Goal: Task Accomplishment & Management: Use online tool/utility

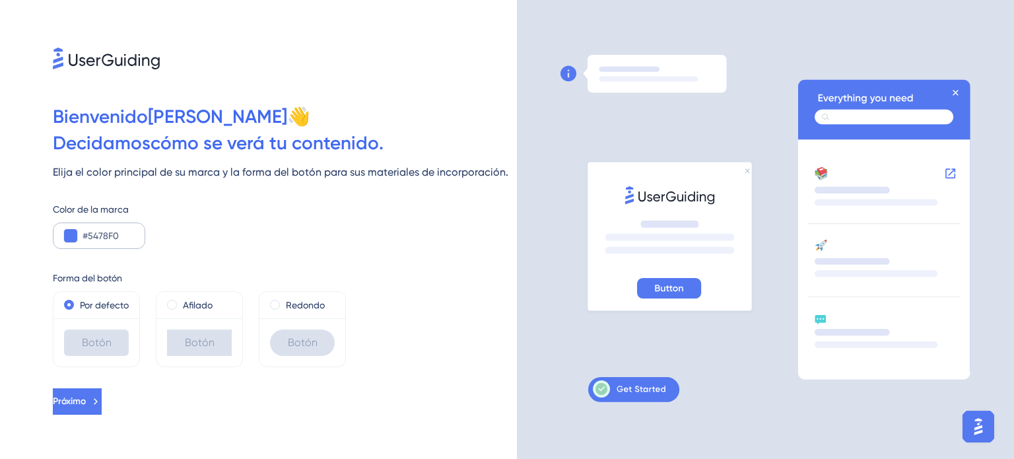
click at [137, 234] on div "#5478F0" at bounding box center [99, 236] width 92 height 26
click at [132, 239] on input "#5478F0" at bounding box center [108, 236] width 51 height 16
click at [69, 236] on button at bounding box center [70, 235] width 13 height 13
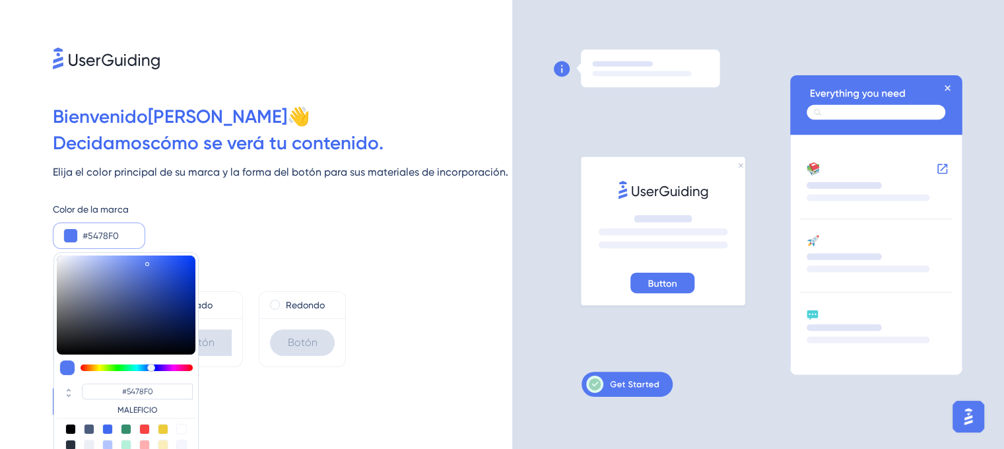
scroll to position [12, 0]
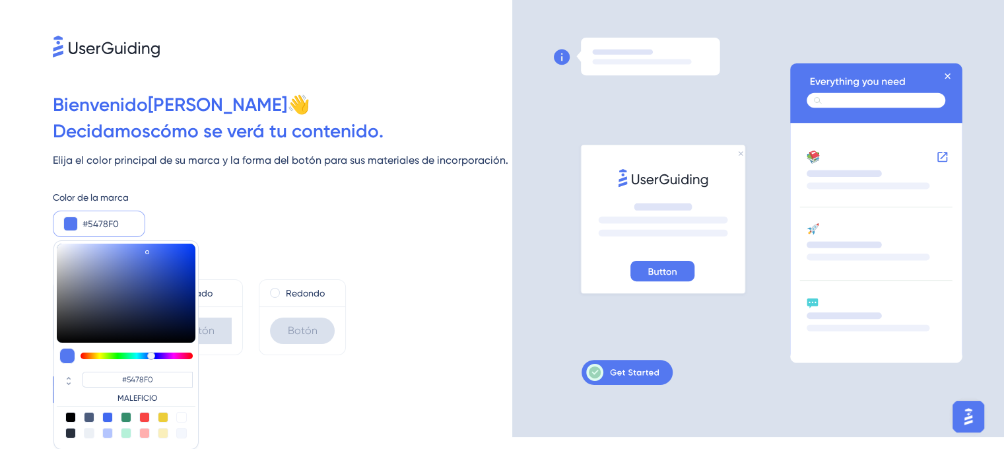
click at [145, 415] on div at bounding box center [144, 417] width 11 height 11
type input "#f84343"
type input "#F84343"
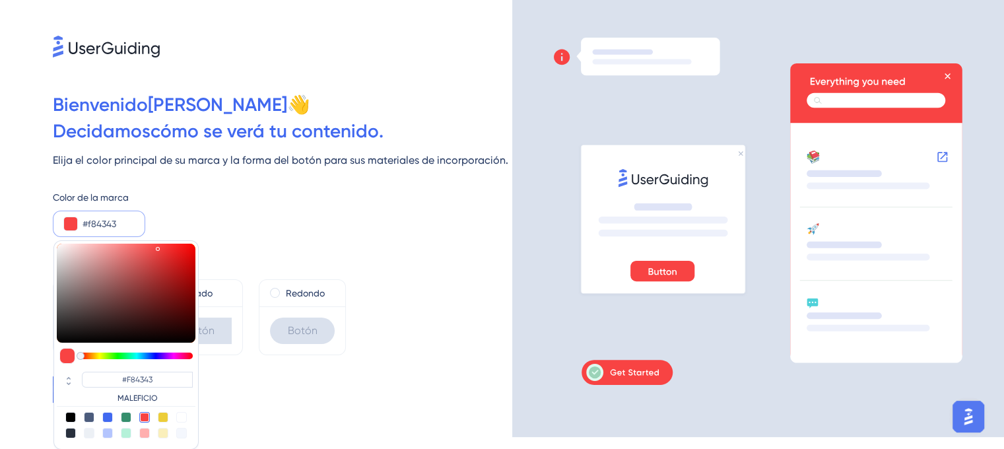
type input "#f84c43"
type input "#F84C43"
type input "#f85f43"
type input "#F85243"
type input "#f86c43"
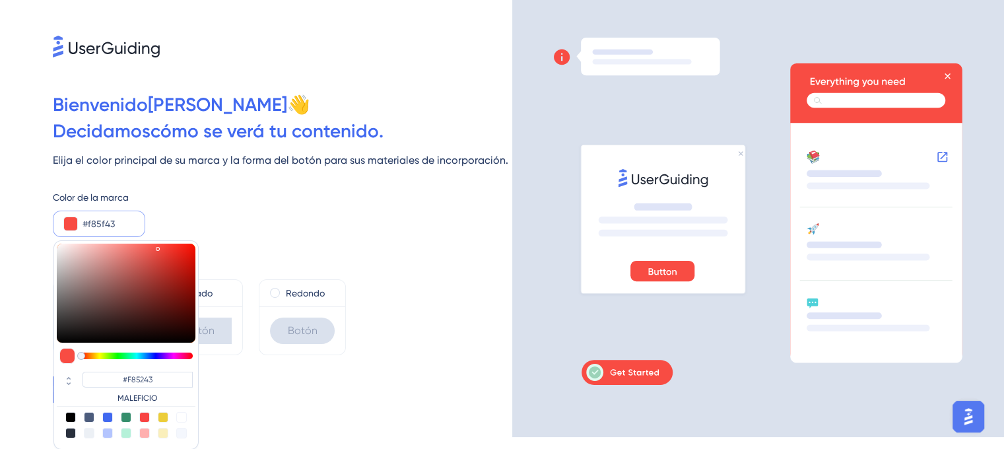
type input "#F85F43"
type input "#f88543"
type input "#F86C43"
type input "#f89f43"
type input "#F88543"
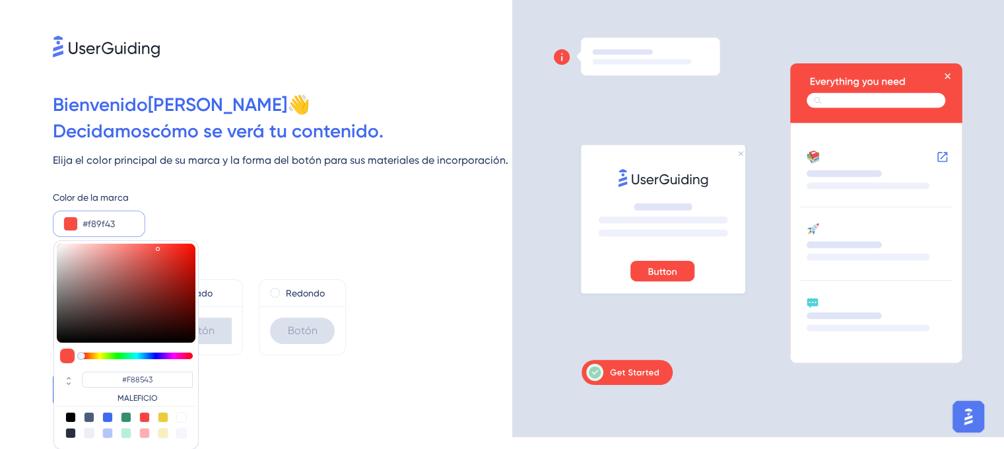
type input "#f8ac43"
type input "#F89F43"
type input "#f8c543"
type input "#F8AC43"
type input "#f8ec43"
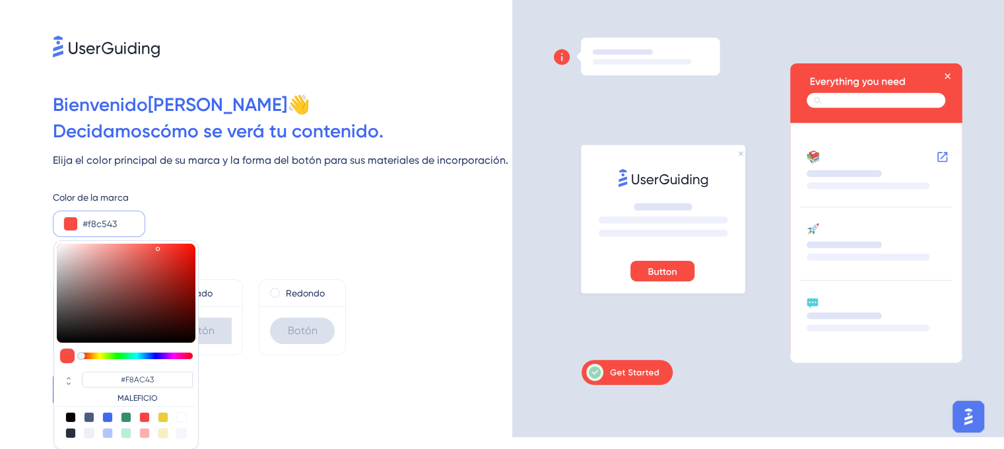
type input "#F8C543"
type input "#abf843"
type input "#ABF843"
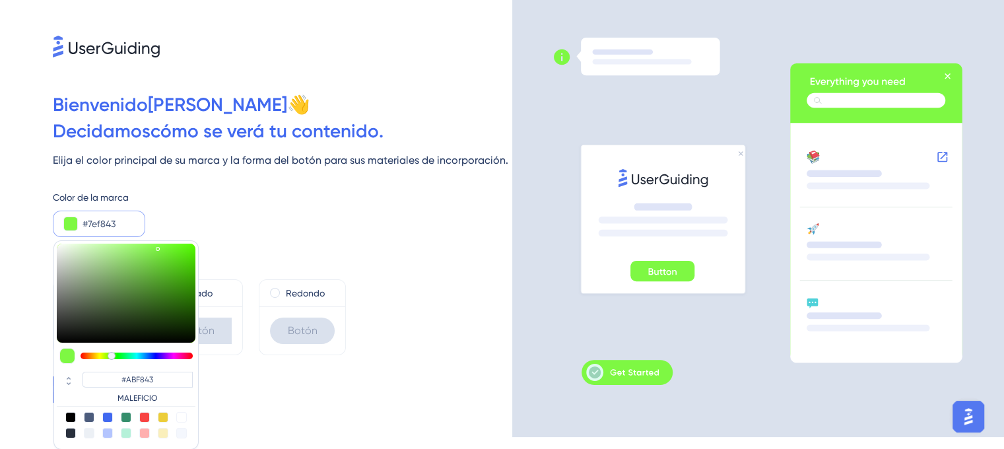
type input "#51f843"
type input "#51F843"
type input "#45f843"
type input "#45F843"
type input "#43f874"
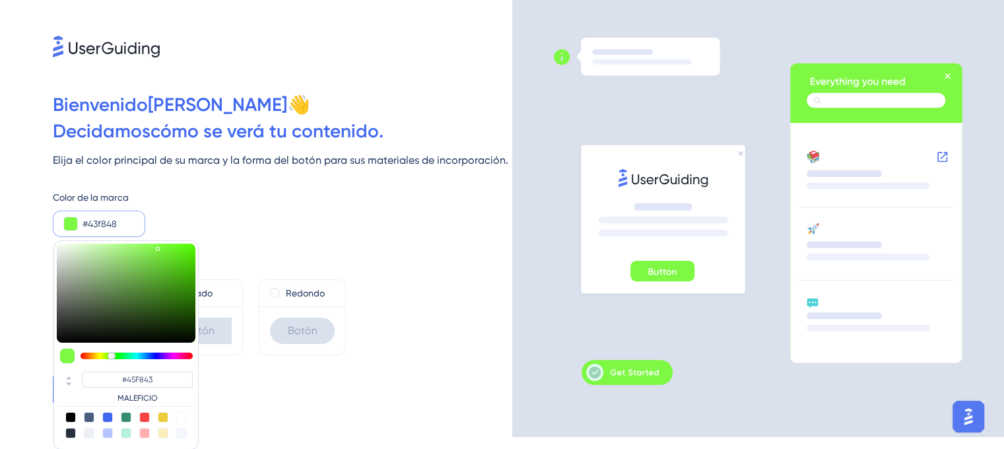
type input "#43F848"
type input "#43f888"
type input "#43F888"
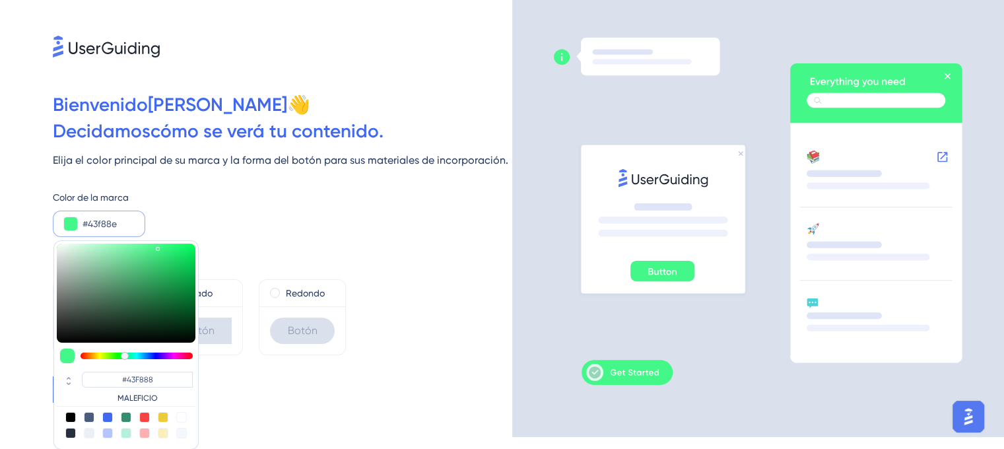
type input "#43f894"
type input "#43F88E"
type input "#43f8a1"
type input "#43F8A1"
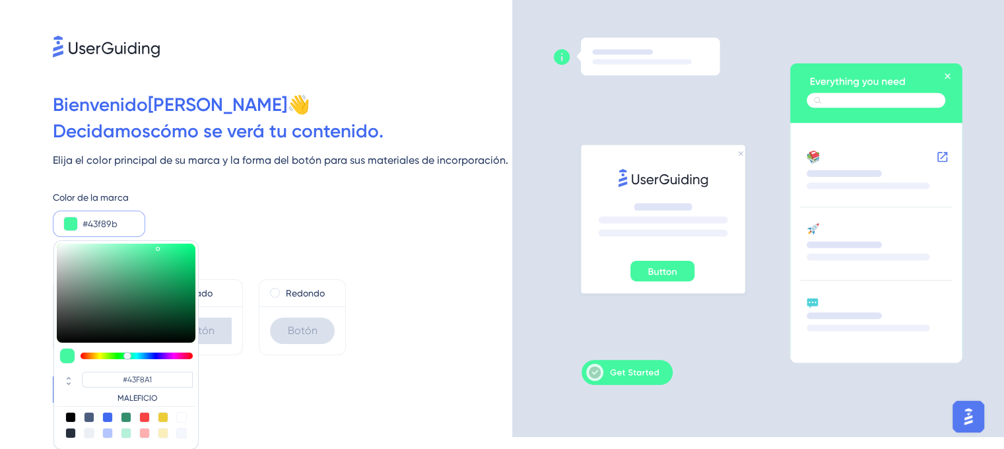
type input "#d1f843"
type input "#43F89B"
type input "#f8b943"
type input "#D1F843"
type input "#f85243"
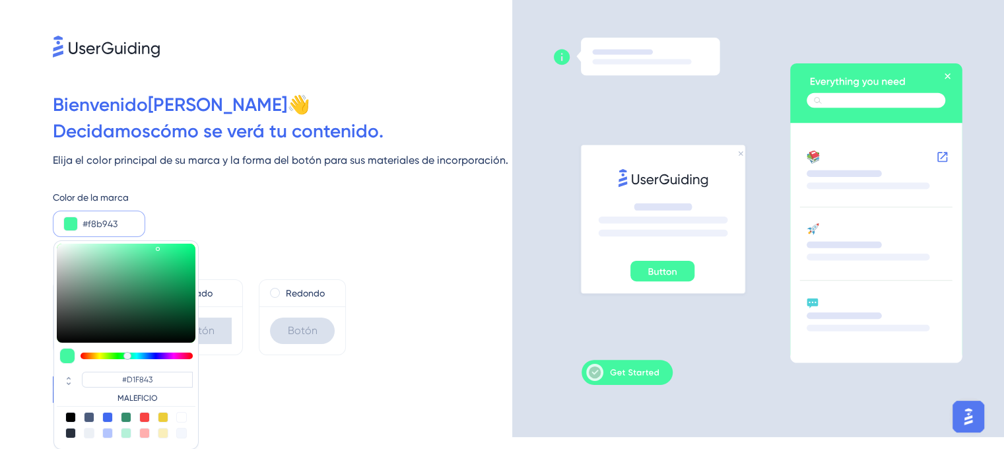
type input "#F8B943"
type input "#f84643"
type input "#F84643"
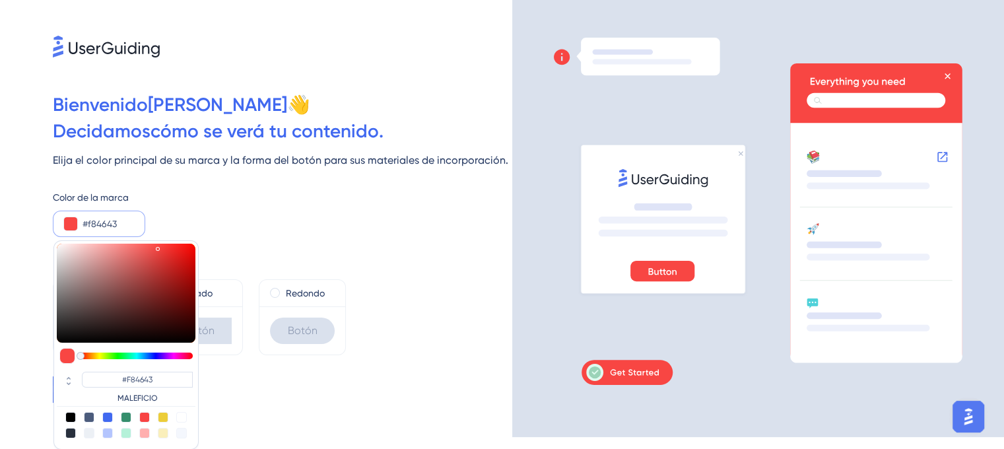
type input "#f84343"
type input "#F84343"
click at [79, 351] on div at bounding box center [126, 356] width 139 height 16
click at [172, 224] on div "Color de la marca #f84343 #F84343 MALEFICIO" at bounding box center [283, 213] width 460 height 48
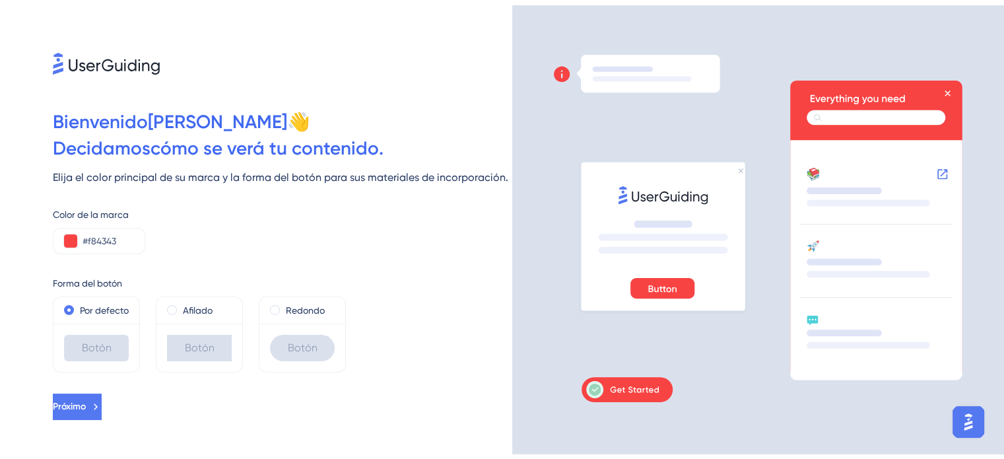
scroll to position [0, 0]
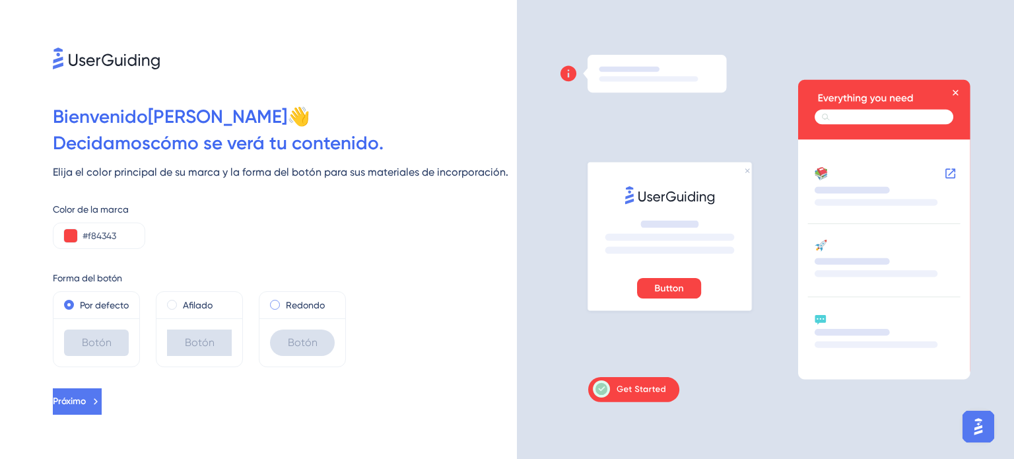
click at [275, 304] on span at bounding box center [275, 305] width 10 height 10
click at [284, 302] on input "radio" at bounding box center [284, 302] width 0 height 0
click at [68, 300] on span at bounding box center [69, 305] width 10 height 10
click at [78, 302] on input "radio" at bounding box center [78, 302] width 0 height 0
click at [170, 304] on span at bounding box center [172, 305] width 10 height 10
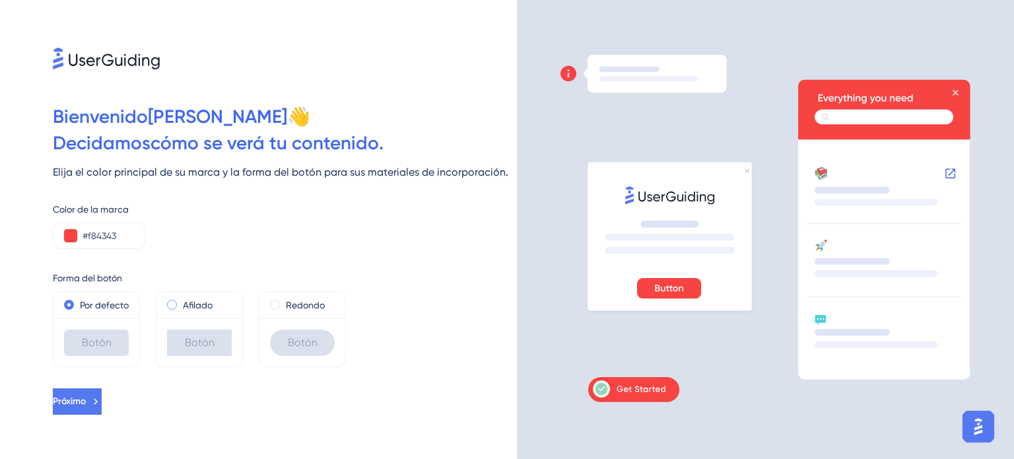
click at [181, 302] on input "radio" at bounding box center [181, 302] width 0 height 0
click at [69, 305] on span at bounding box center [69, 305] width 10 height 10
click at [78, 302] on input "radio" at bounding box center [78, 302] width 0 height 0
click at [86, 403] on font "Próximo" at bounding box center [69, 400] width 33 height 11
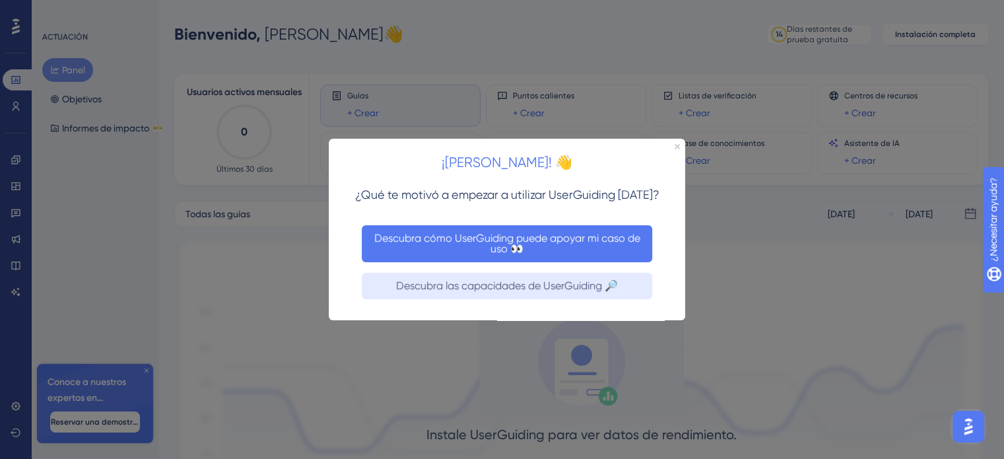
click at [460, 244] on font "Descubra cómo UserGuiding puede apoyar mi caso de uso 👀" at bounding box center [507, 242] width 275 height 21
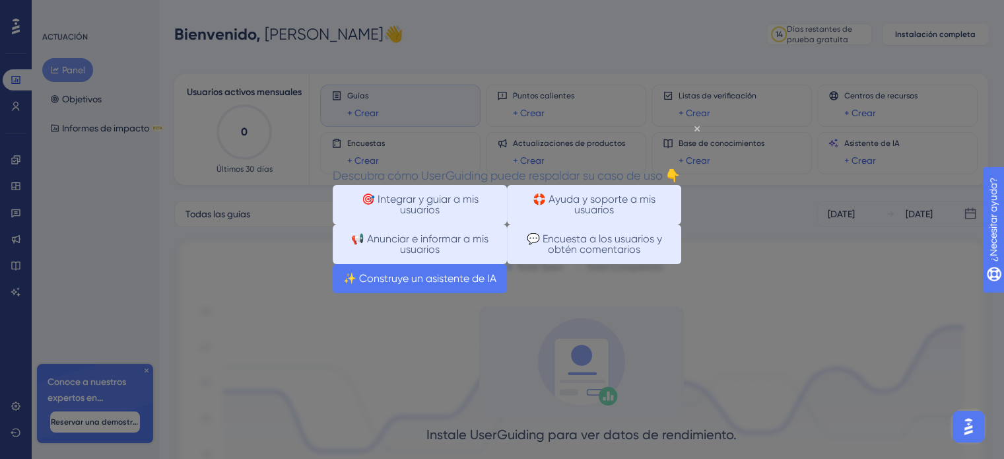
click at [497, 284] on font "✨ Construye un asistente de IA" at bounding box center [419, 277] width 153 height 13
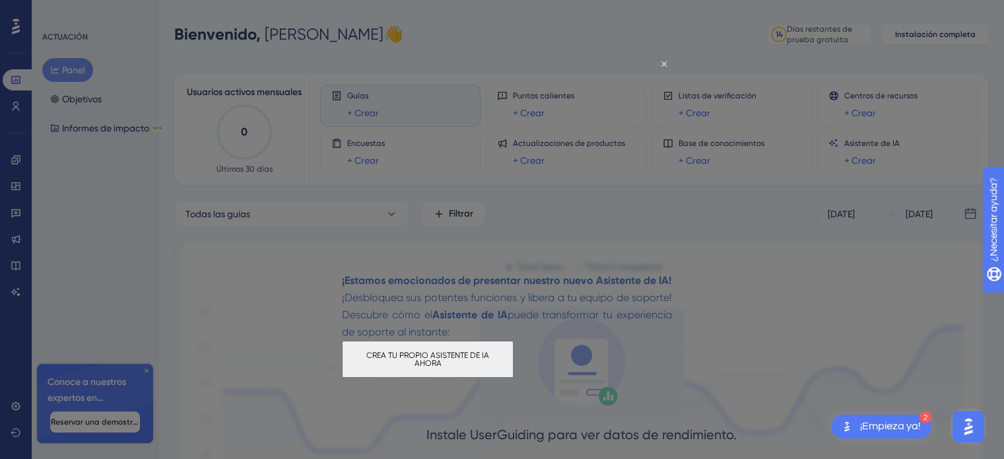
click at [491, 367] on font "CREA TU PROPIO ASISTENTE DE IA AHORA" at bounding box center [428, 358] width 125 height 17
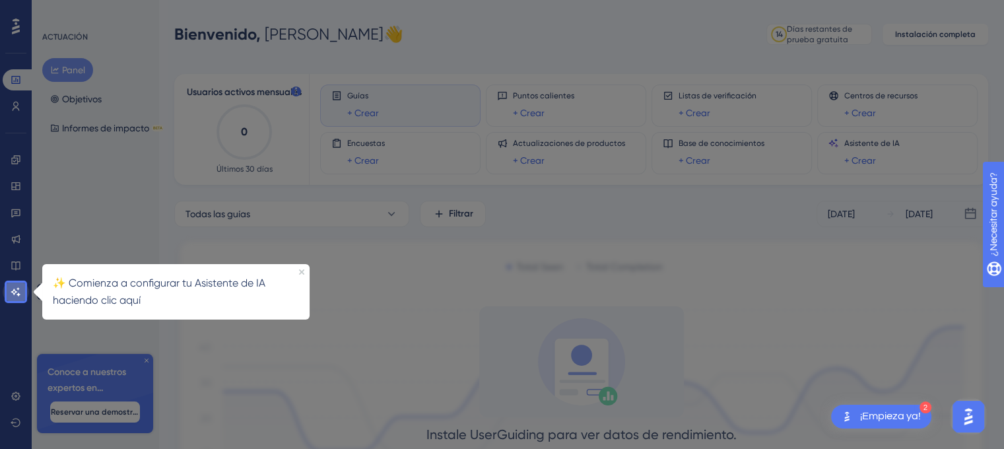
click at [13, 291] on icon at bounding box center [15, 291] width 9 height 9
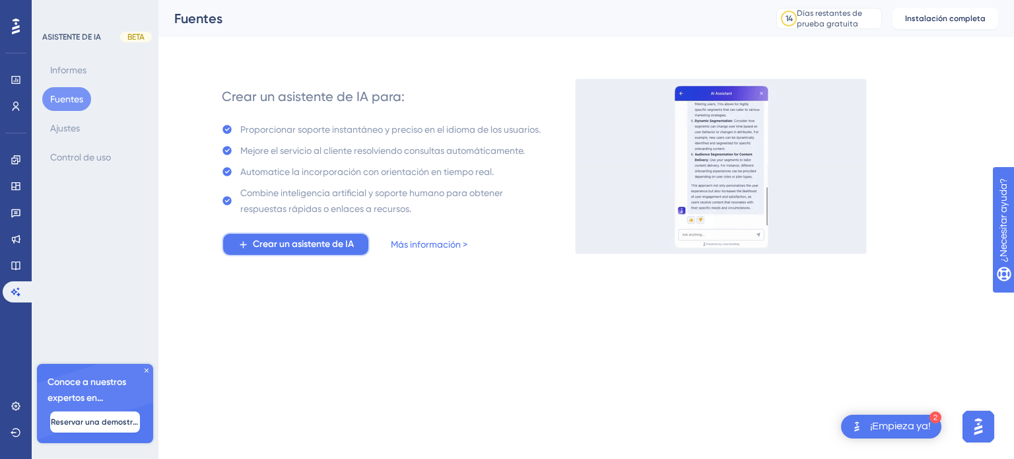
click at [315, 247] on font "Crear un asistente de IA" at bounding box center [303, 243] width 101 height 11
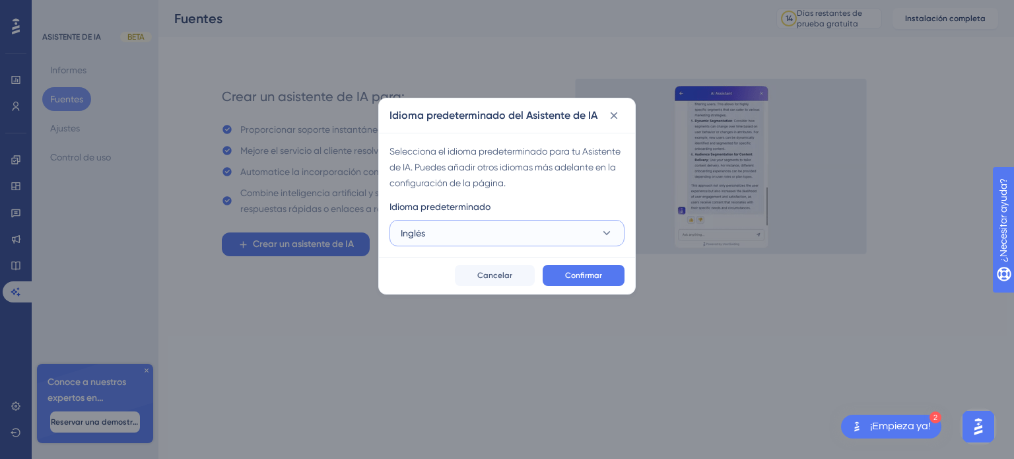
click at [435, 234] on button "Inglés" at bounding box center [507, 233] width 235 height 26
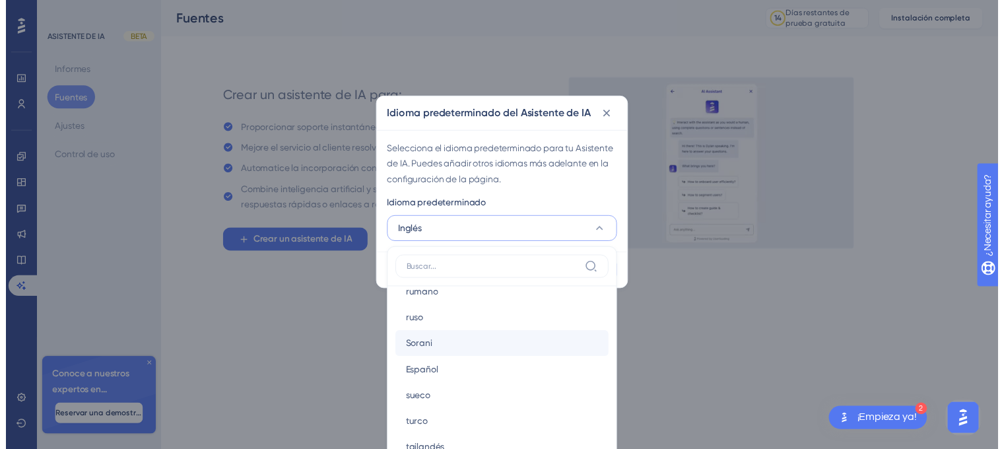
scroll to position [726, 0]
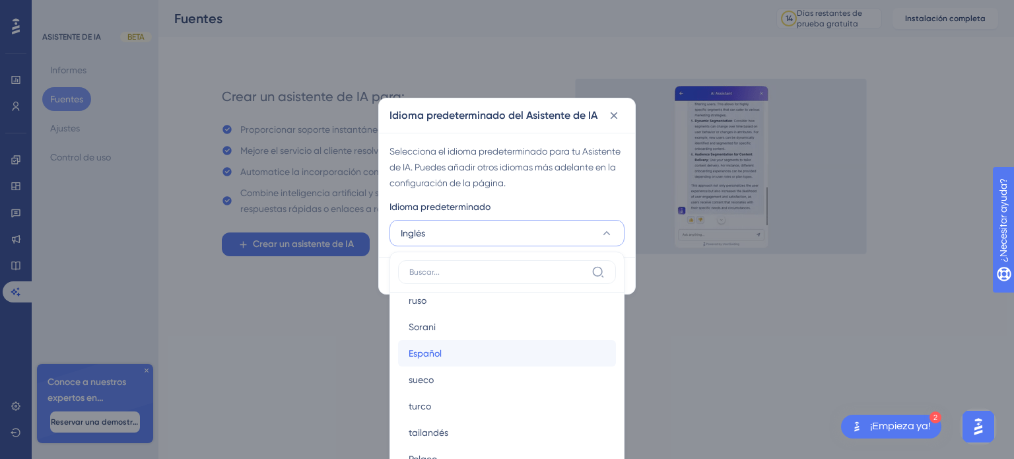
click at [430, 356] on font "Español" at bounding box center [425, 353] width 33 height 11
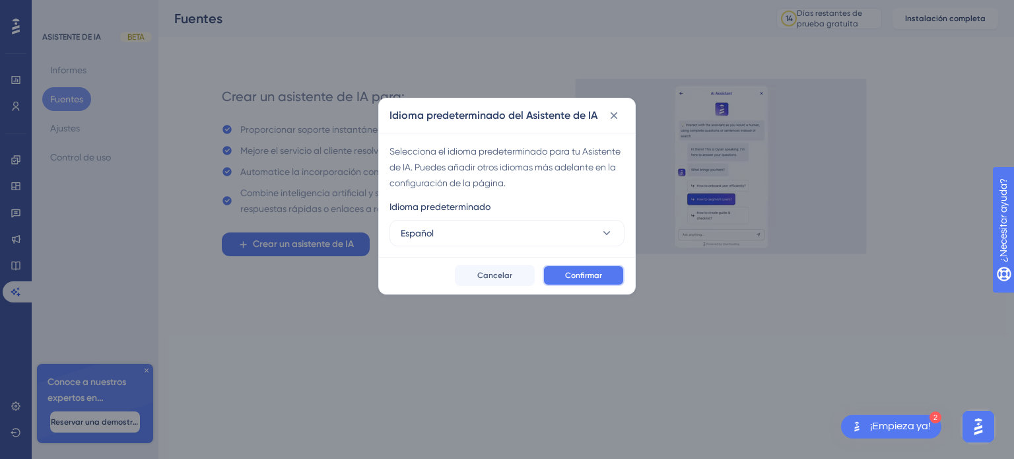
click at [592, 277] on font "Confirmar" at bounding box center [583, 275] width 37 height 9
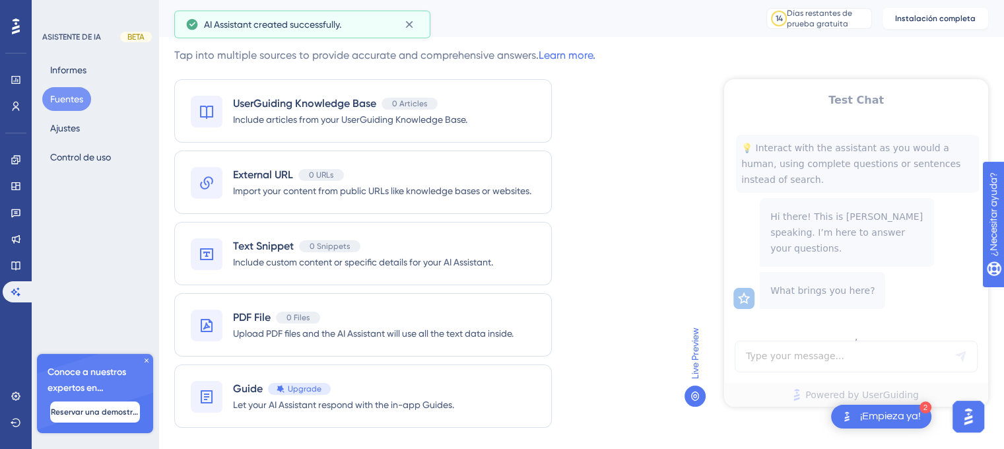
scroll to position [0, 0]
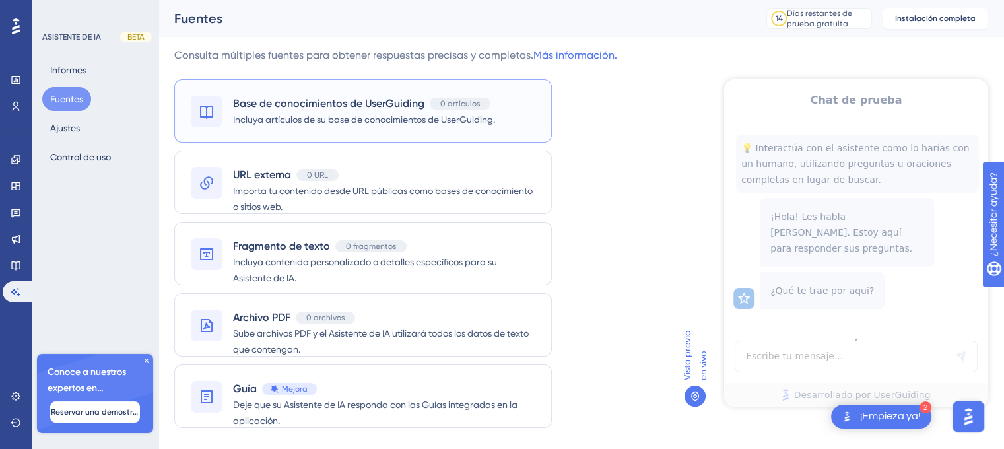
click at [367, 114] on font "Incluya artículos de su base de conocimientos de UserGuiding." at bounding box center [364, 119] width 262 height 11
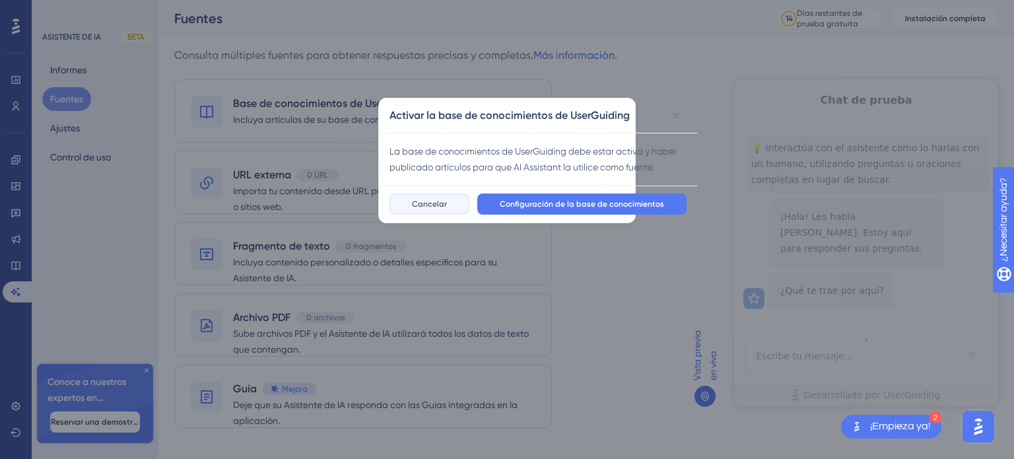
click at [425, 209] on font "Cancelar" at bounding box center [429, 203] width 35 height 9
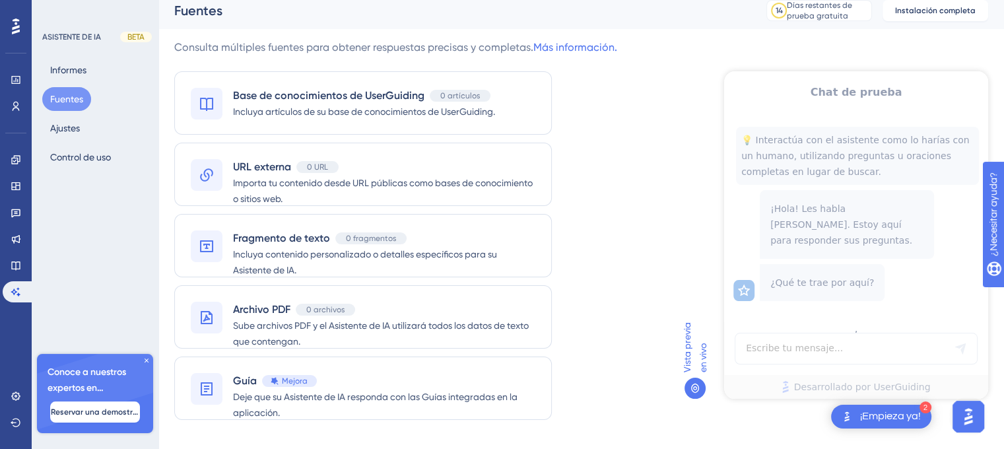
scroll to position [37, 0]
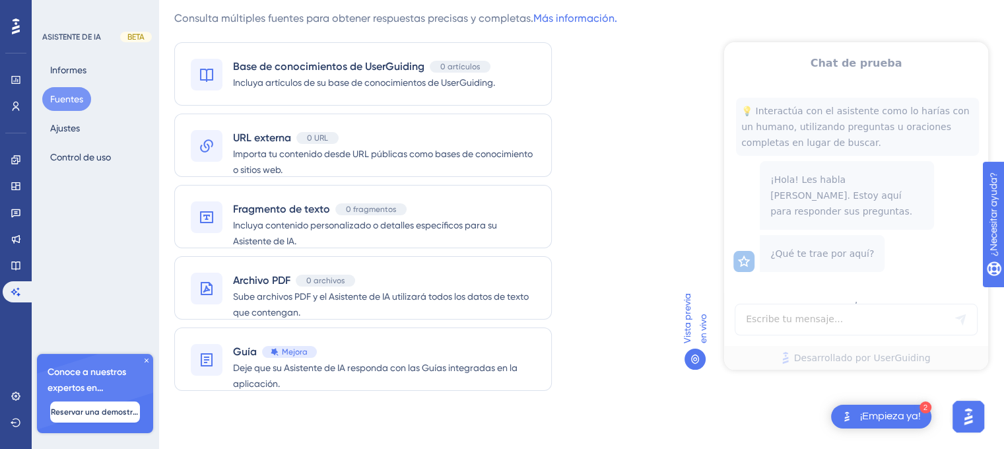
click at [887, 417] on font "¡Empieza ya!" at bounding box center [890, 416] width 61 height 11
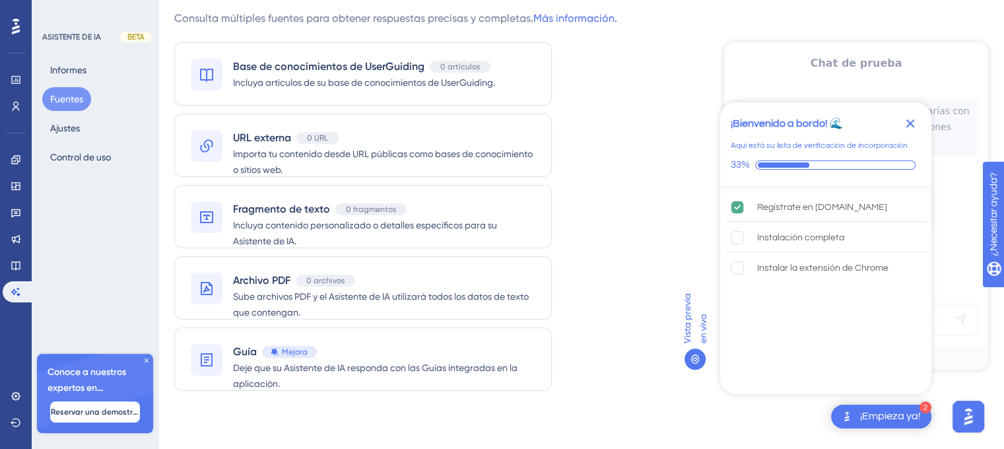
click at [894, 420] on font "¡Empieza ya!" at bounding box center [890, 416] width 61 height 11
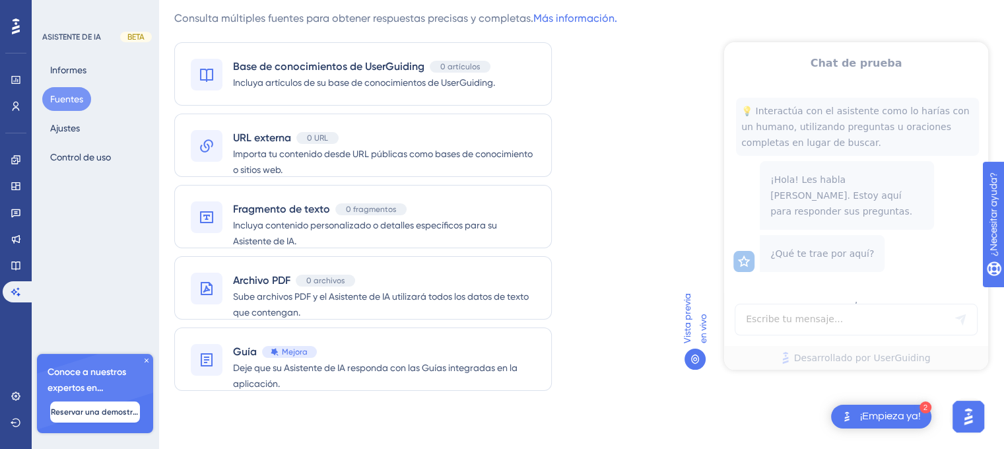
click at [769, 319] on div "Chat de prueba 💡 Interactúa con el asistente como lo harías con un humano, util…" at bounding box center [856, 205] width 264 height 327
click at [894, 421] on font "¡Empieza ya!" at bounding box center [890, 416] width 61 height 11
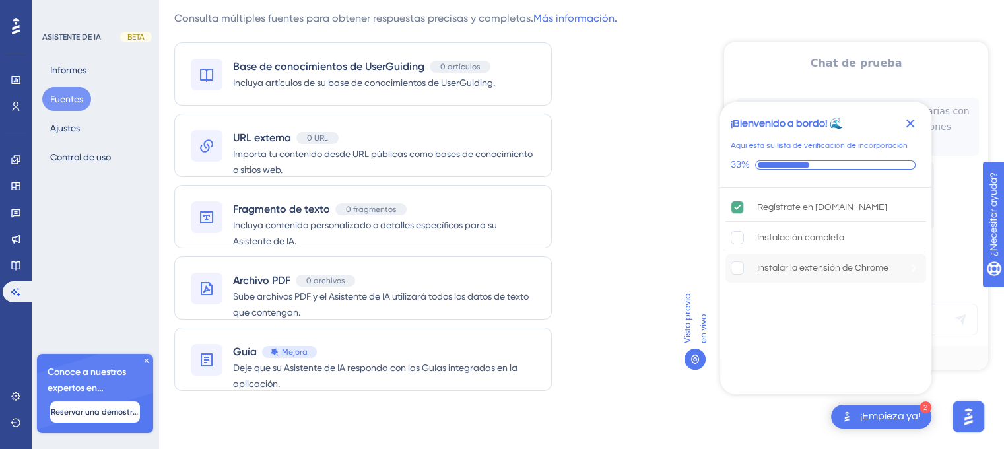
click at [741, 271] on rect "La instalación de la extensión de Chrome no está completa." at bounding box center [738, 268] width 13 height 13
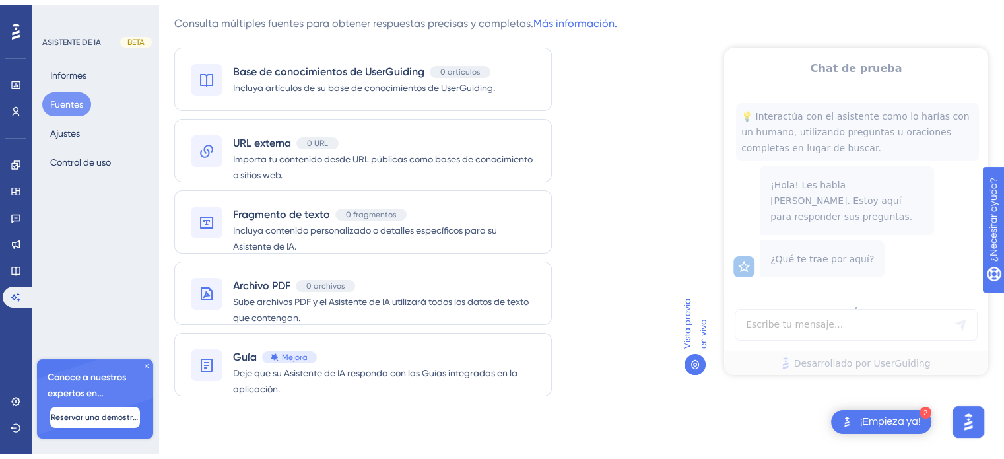
scroll to position [0, 0]
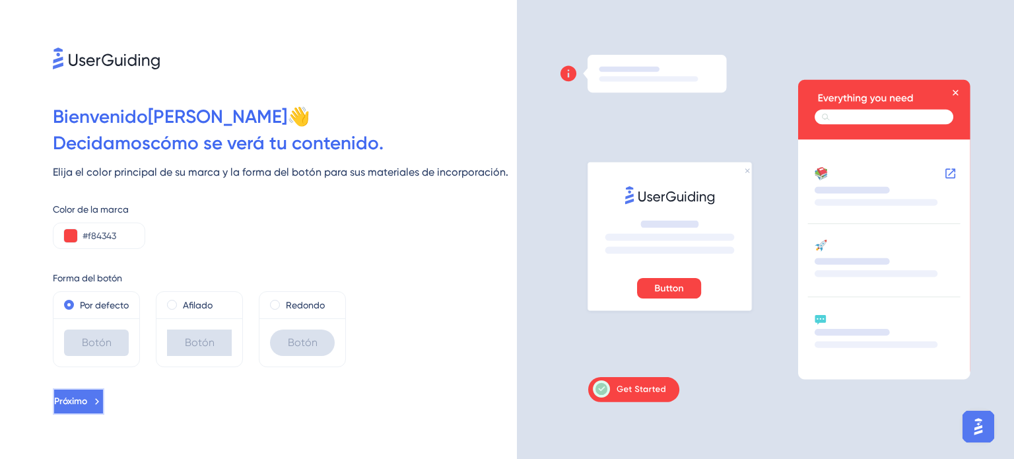
click at [104, 403] on button "Próximo" at bounding box center [78, 401] width 51 height 26
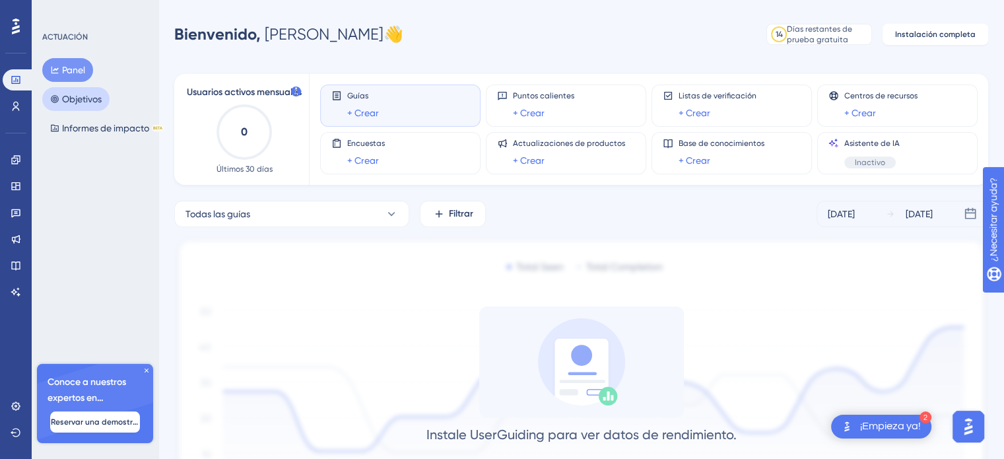
click at [74, 100] on font "Objetivos" at bounding box center [82, 99] width 40 height 11
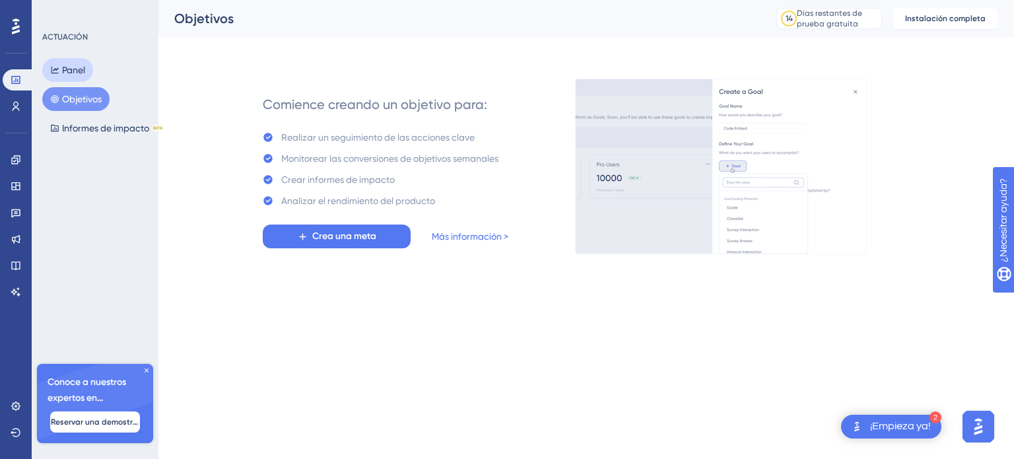
click at [69, 70] on font "Panel" at bounding box center [73, 70] width 23 height 11
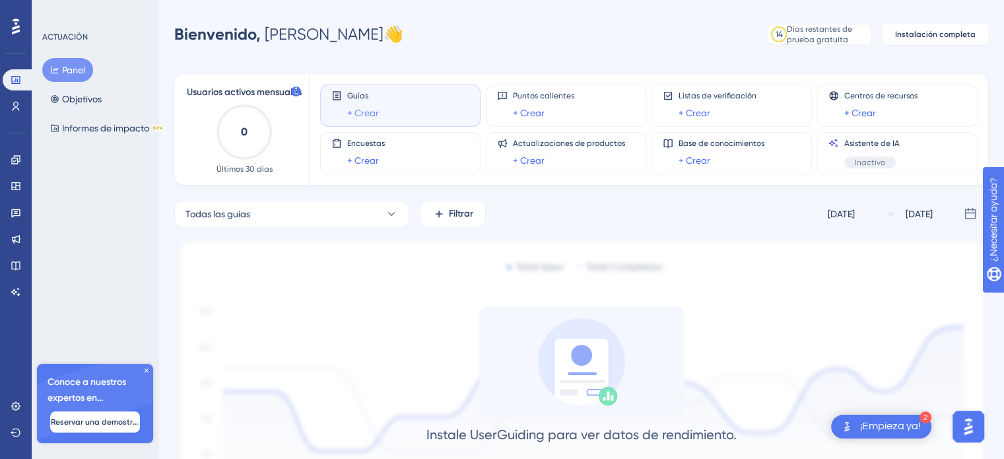
click at [368, 114] on font "+ Crear" at bounding box center [363, 113] width 32 height 11
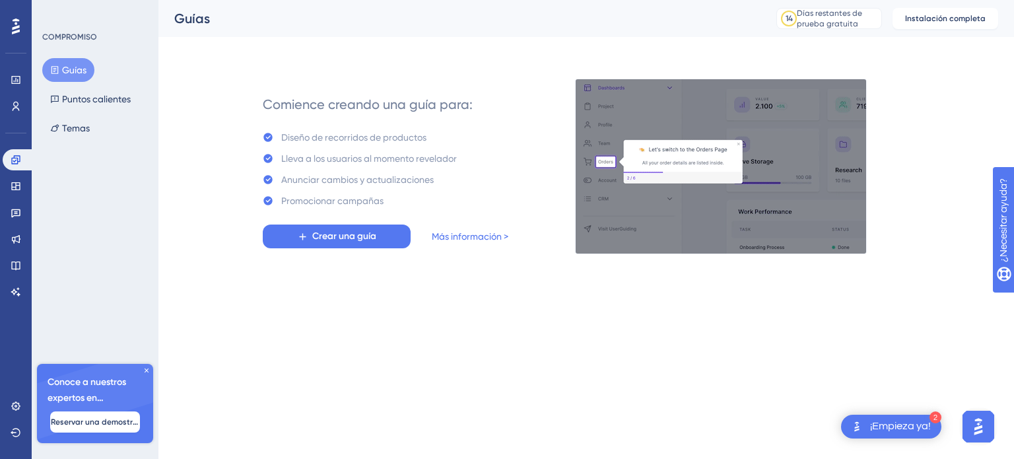
click at [269, 179] on icon at bounding box center [267, 179] width 9 height 9
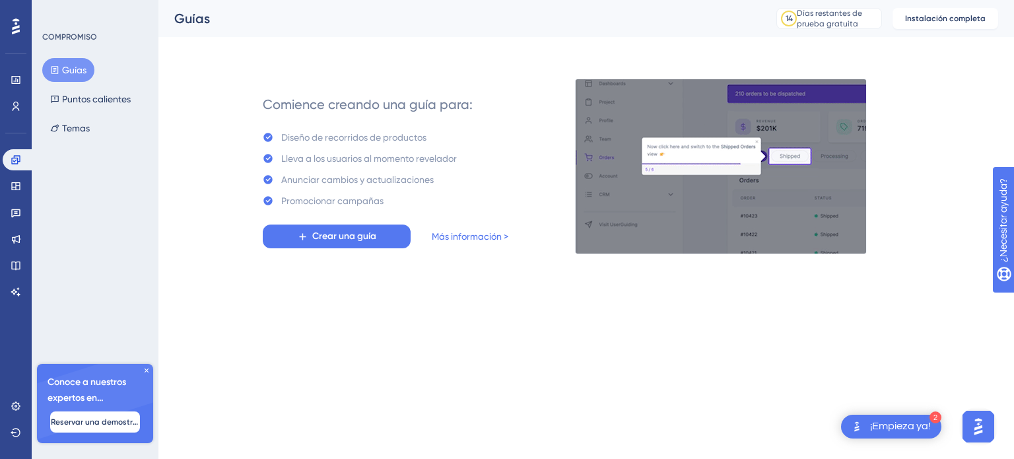
click at [267, 176] on icon at bounding box center [267, 179] width 9 height 9
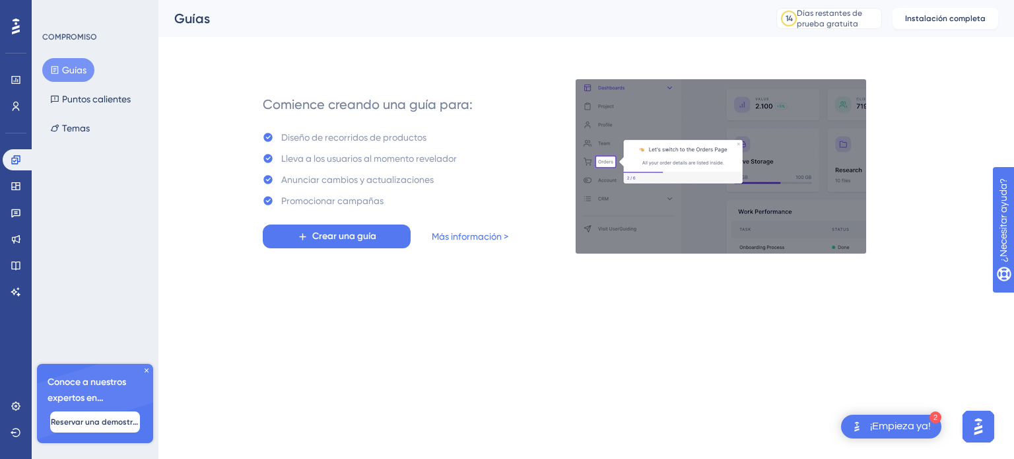
click at [263, 195] on icon at bounding box center [268, 200] width 11 height 11
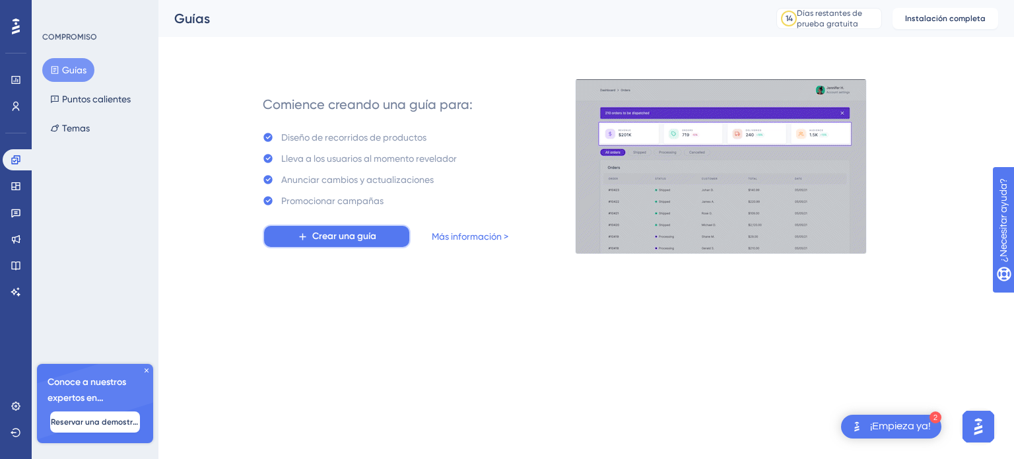
click at [329, 237] on font "Crear una guía" at bounding box center [344, 235] width 64 height 11
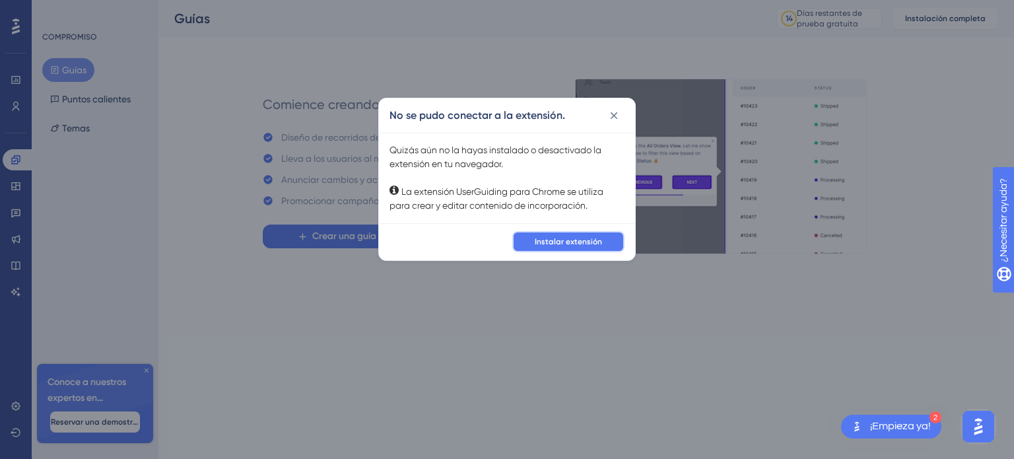
click at [568, 244] on font "Instalar extensión" at bounding box center [568, 241] width 67 height 9
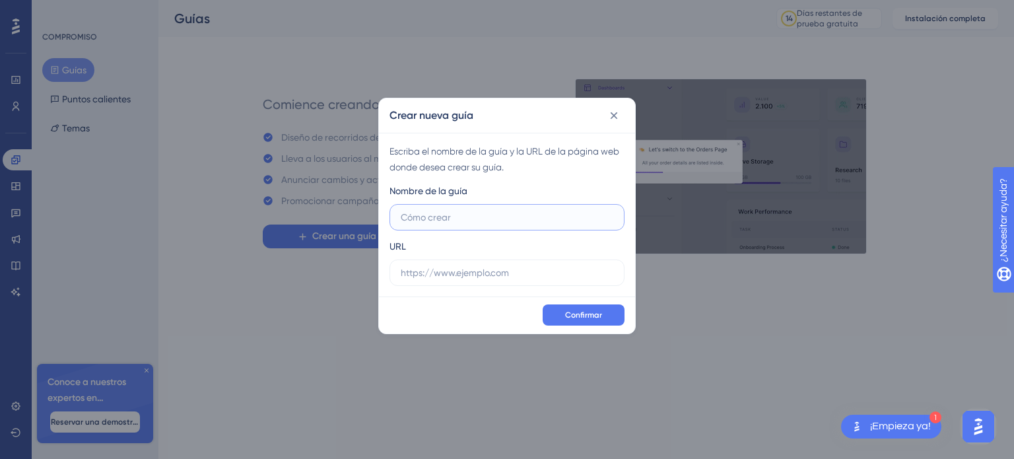
click at [446, 216] on input "text" at bounding box center [507, 217] width 213 height 15
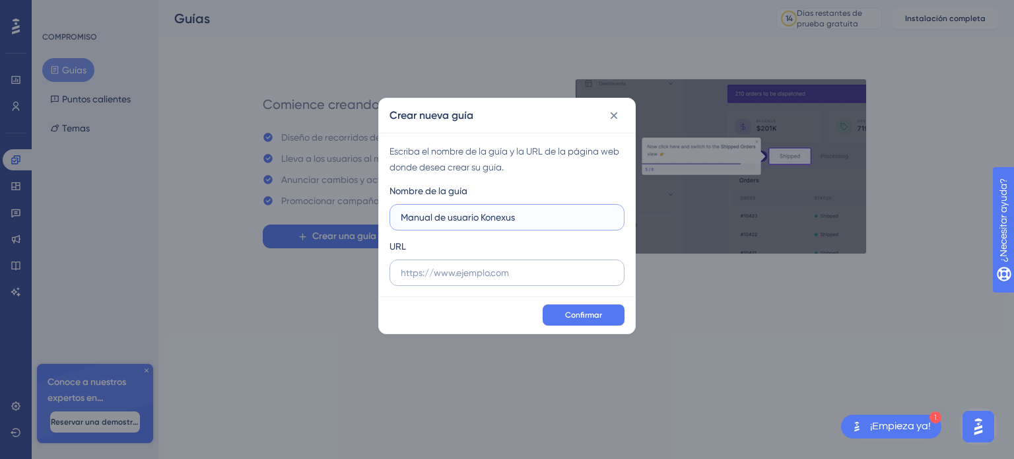
type input "Manual de usuario Konexus"
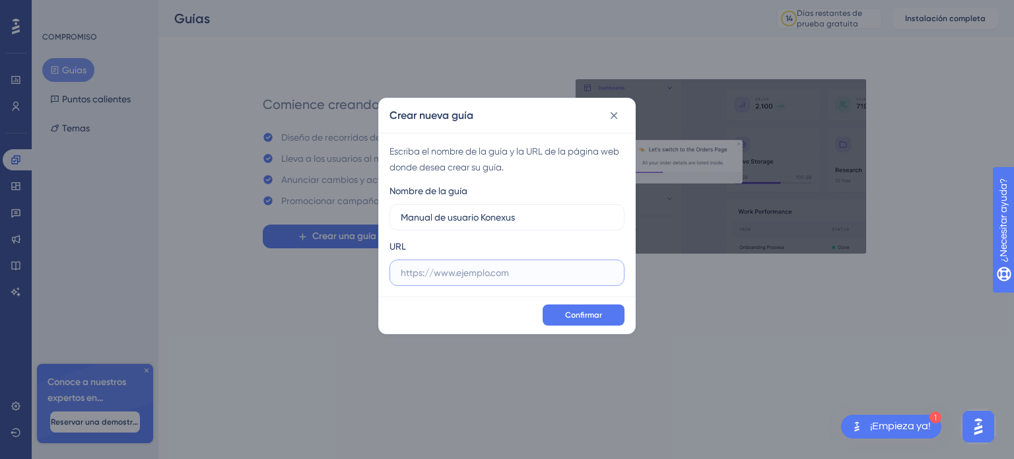
click at [535, 271] on input "text" at bounding box center [507, 272] width 213 height 15
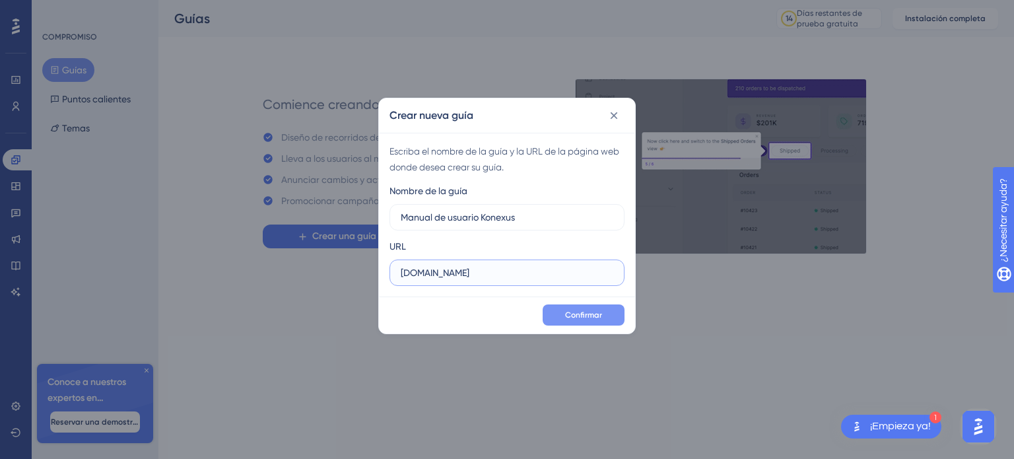
type input "www.konexuserp.com"
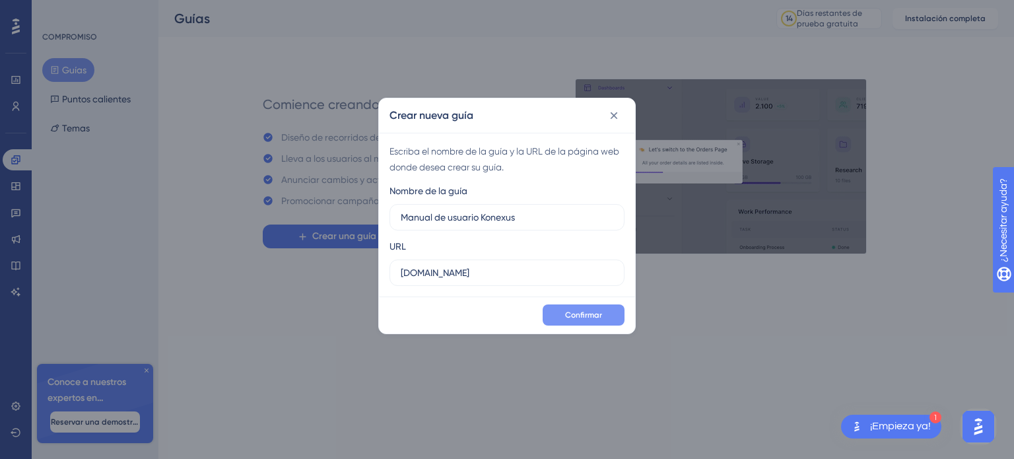
click at [594, 312] on font "Confirmar" at bounding box center [583, 314] width 37 height 9
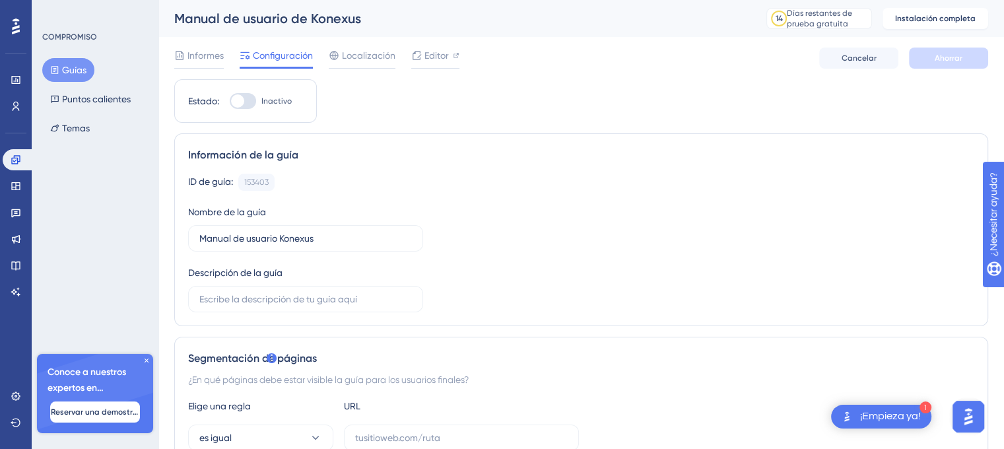
click at [68, 72] on font "Guías" at bounding box center [74, 70] width 24 height 11
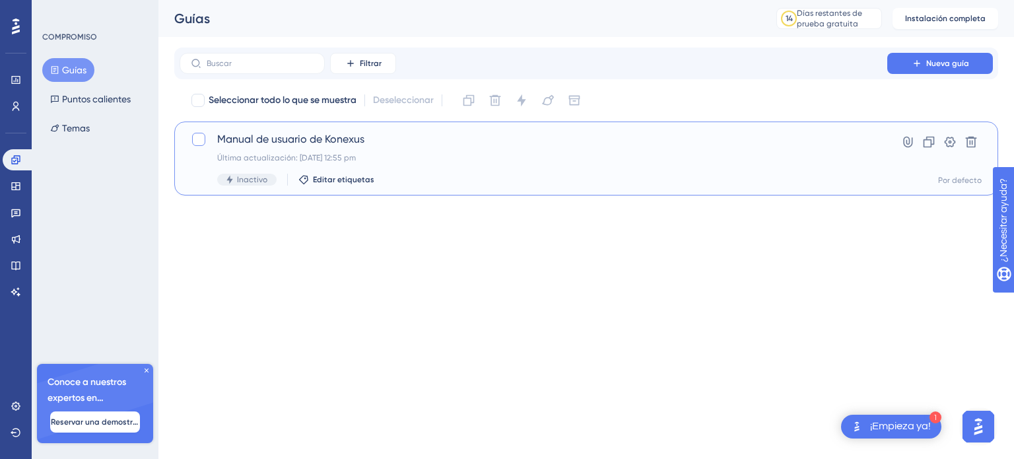
click at [199, 138] on div at bounding box center [198, 139] width 13 height 13
checkbox input "true"
click at [500, 96] on icon at bounding box center [495, 100] width 11 height 11
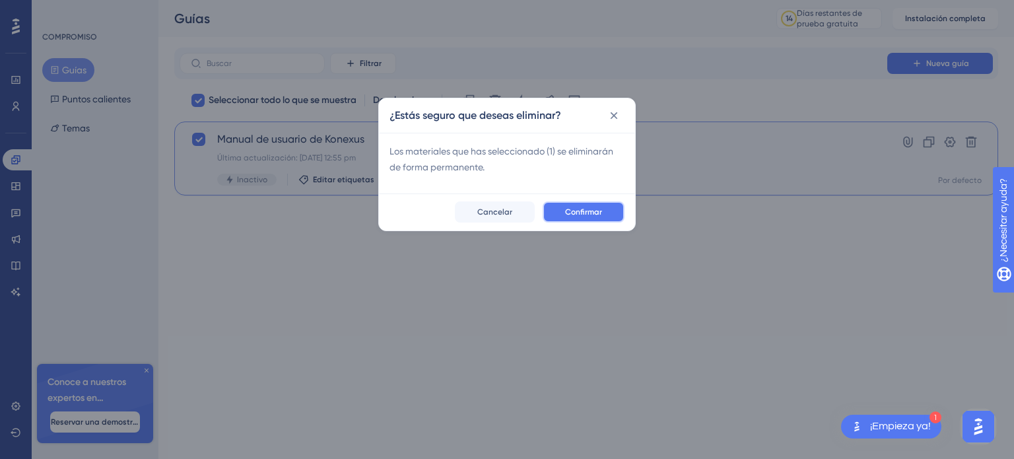
click at [596, 213] on font "Confirmar" at bounding box center [583, 211] width 37 height 9
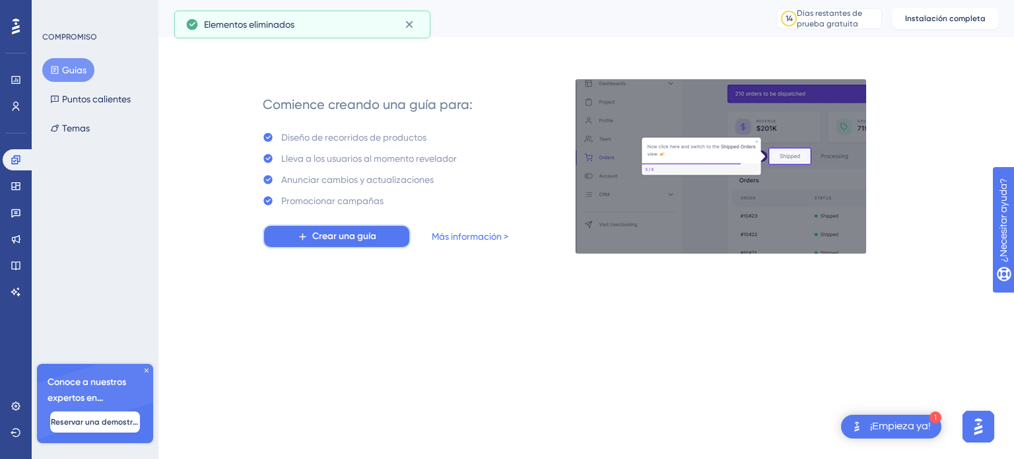
click at [335, 238] on font "Crear una guía" at bounding box center [344, 235] width 64 height 11
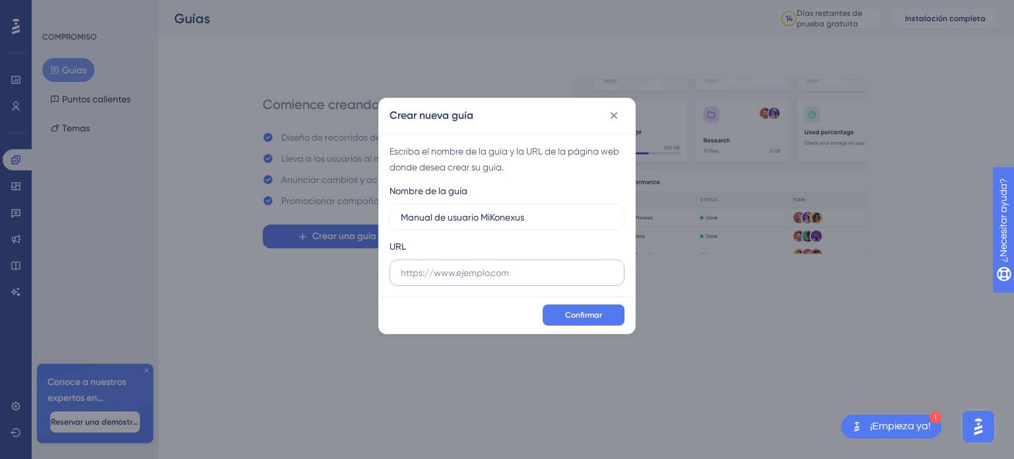
type input "Manual de usuario MiKonexus"
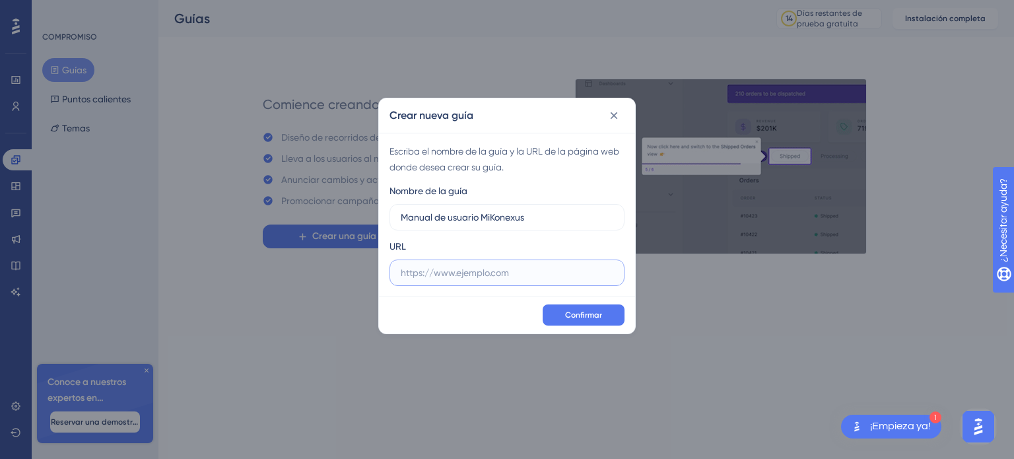
click at [442, 271] on input "text" at bounding box center [507, 272] width 213 height 15
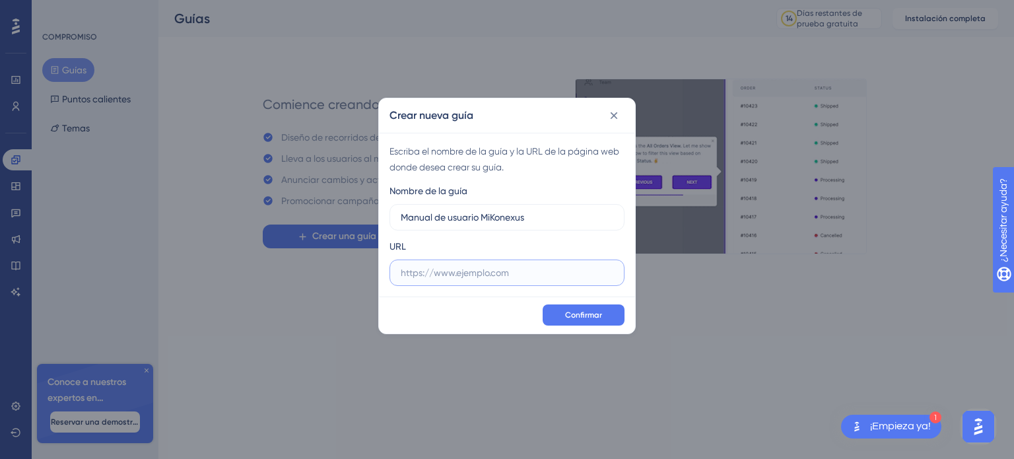
click at [445, 276] on input "text" at bounding box center [507, 272] width 213 height 15
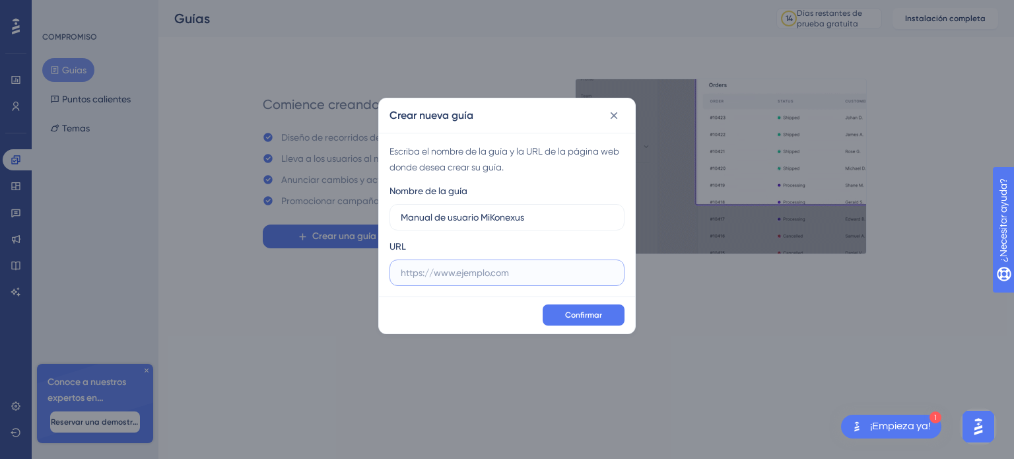
paste input "http://54.158.168.177/MI_KONEXUS/Default.aspx"
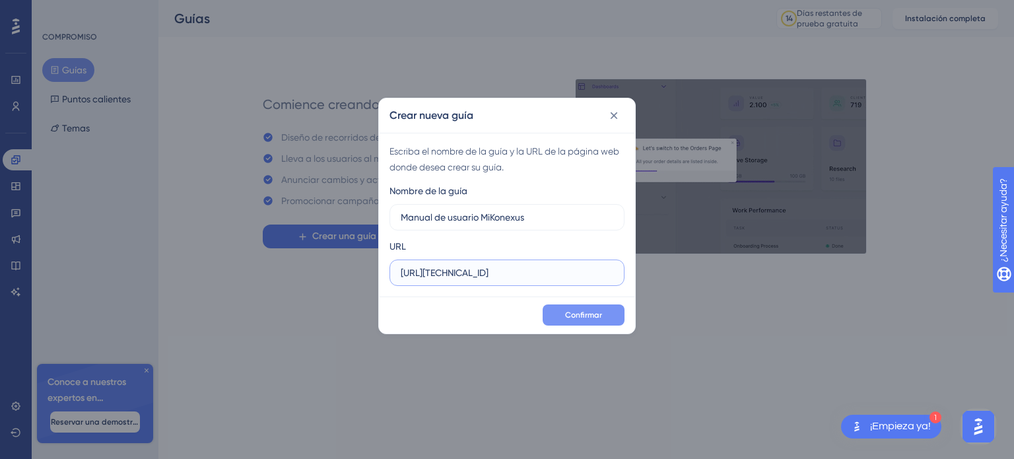
type input "http://54.158.168.177/MI_KONEXUS/Default.aspx"
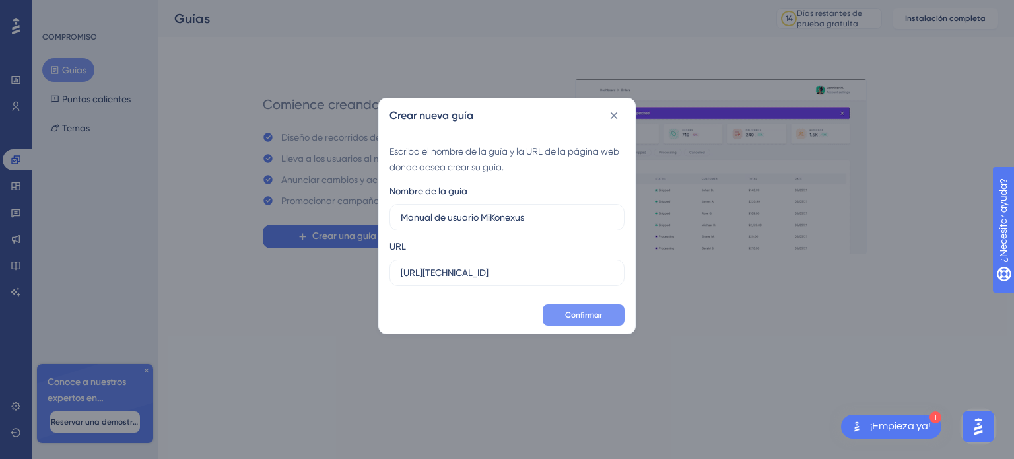
click at [592, 319] on font "Confirmar" at bounding box center [583, 314] width 37 height 9
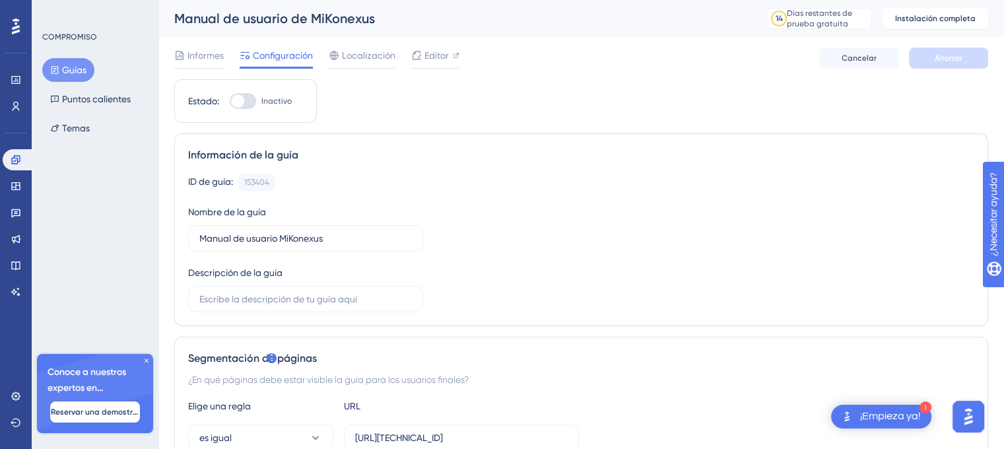
drag, startPoint x: 15, startPoint y: 0, endPoint x: 536, endPoint y: 174, distance: 549.9
click at [536, 176] on div "ID de guía: 153404 Copiar" at bounding box center [581, 182] width 786 height 17
click at [149, 358] on icon at bounding box center [147, 361] width 8 height 8
